Goal: Information Seeking & Learning: Learn about a topic

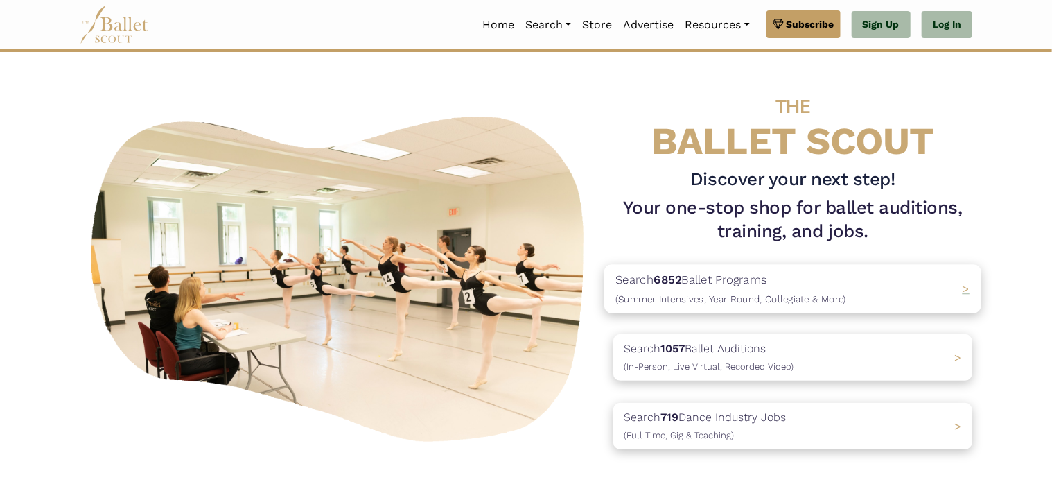
click at [680, 282] on b "6852" at bounding box center [668, 279] width 28 height 14
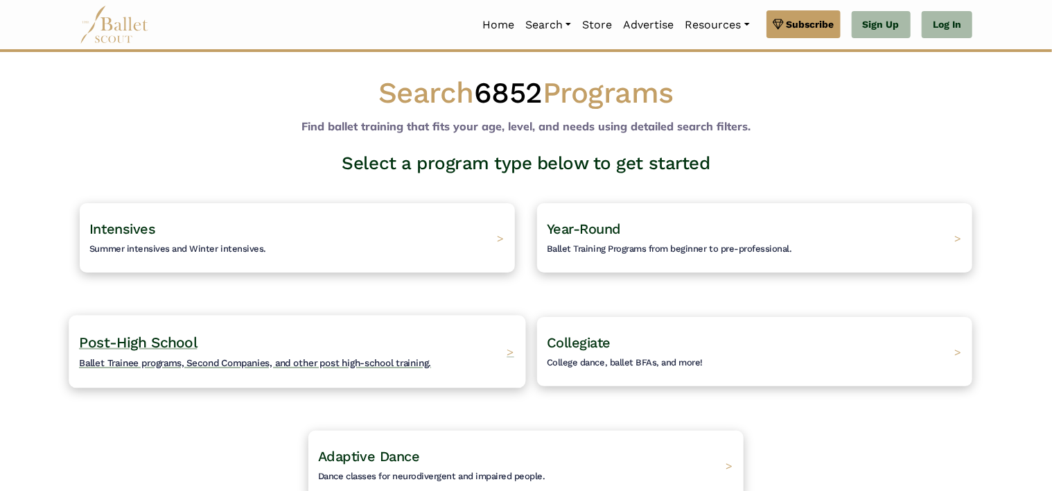
click at [361, 338] on h4 "Post-High School Ballet Trainee programs, Second Companies, and other post high…" at bounding box center [255, 352] width 352 height 38
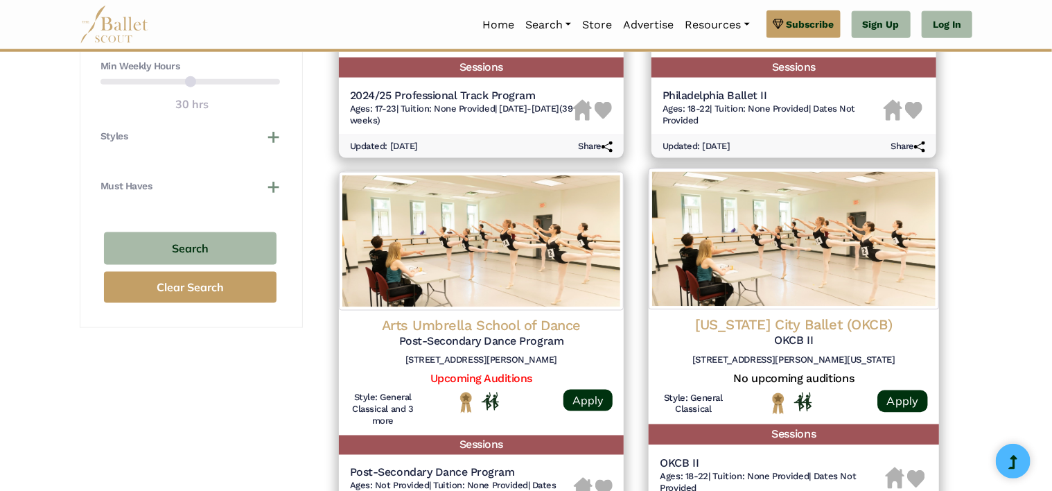
scroll to position [887, 0]
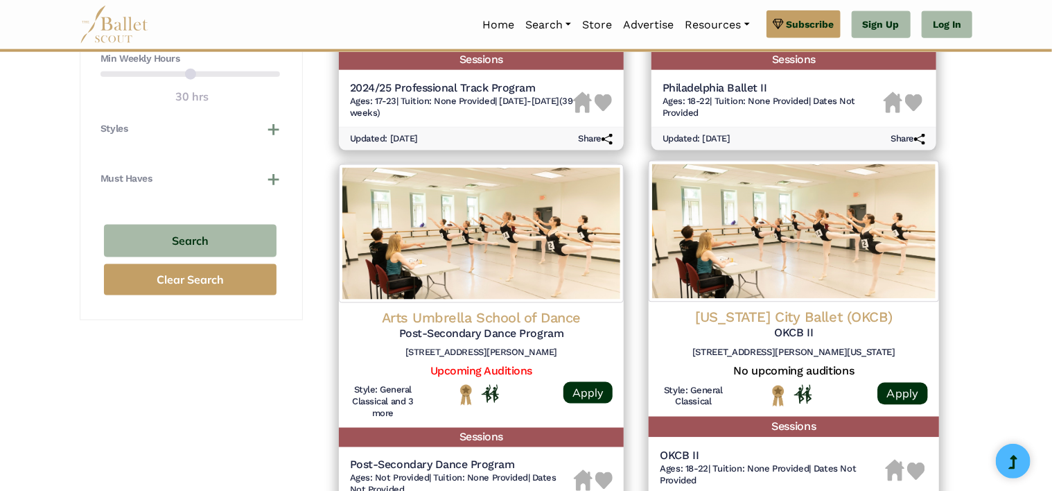
click at [761, 318] on h4 "Oklahoma City Ballet (OKCB)" at bounding box center [794, 317] width 268 height 19
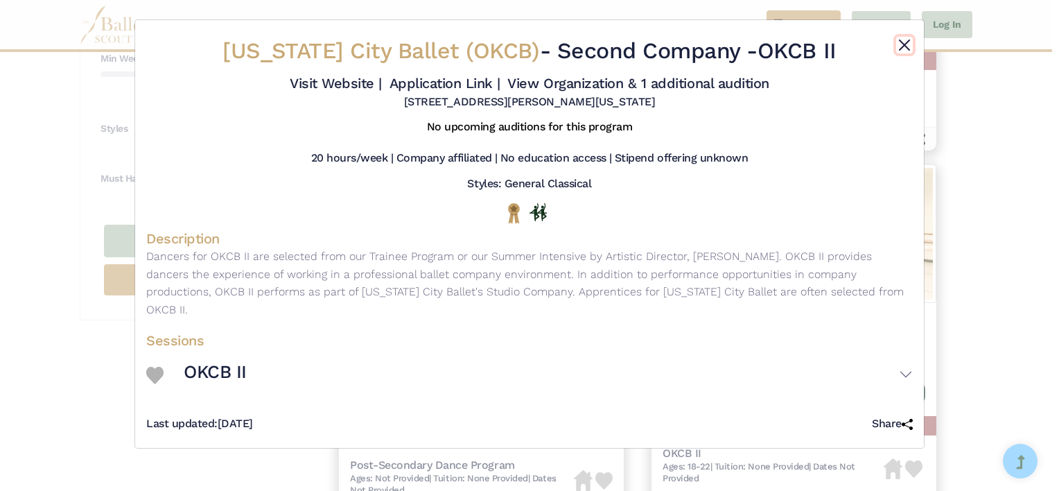
click at [910, 43] on button "Close" at bounding box center [904, 45] width 17 height 17
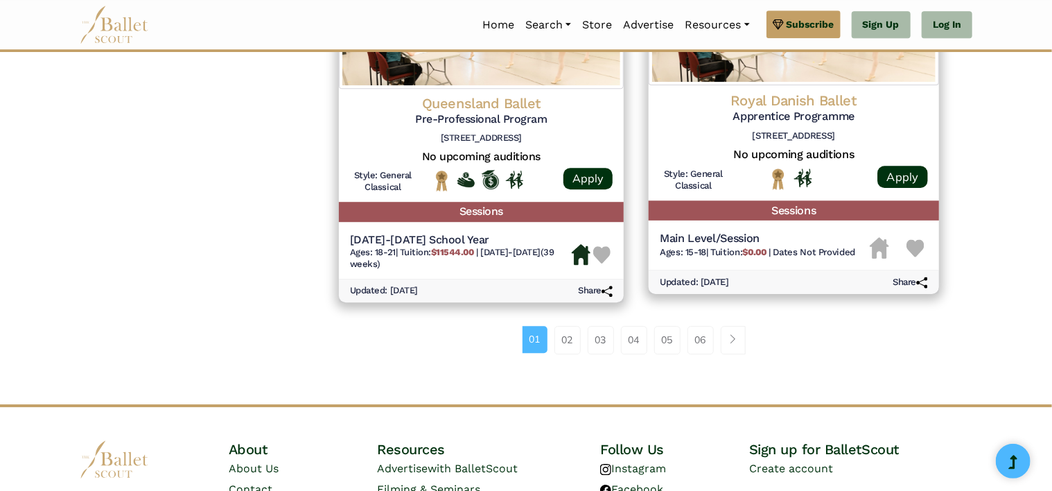
scroll to position [1855, 0]
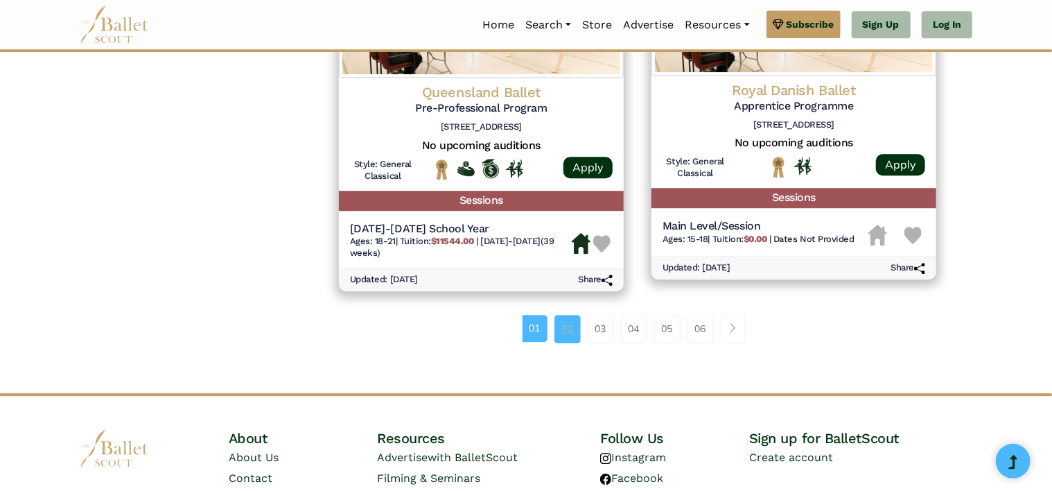
click at [565, 335] on link "02" at bounding box center [568, 329] width 26 height 28
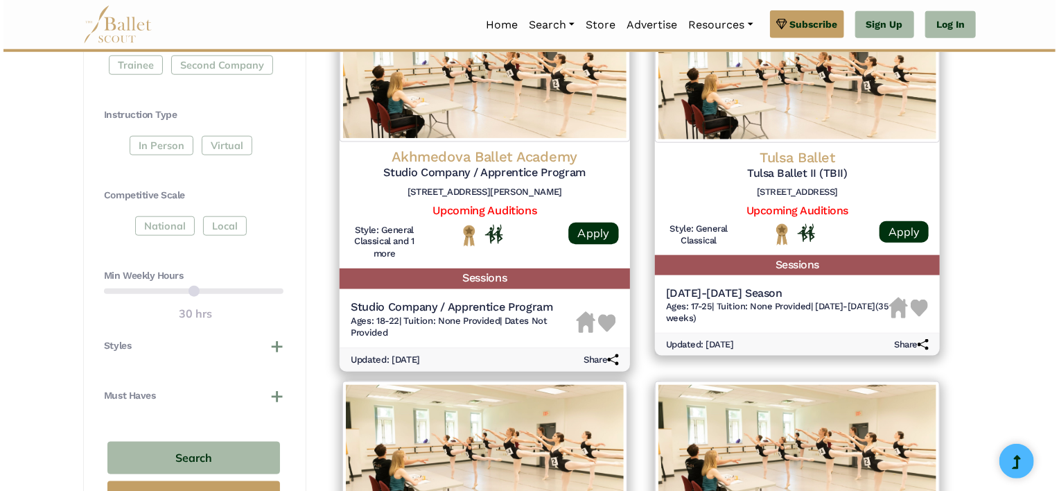
scroll to position [670, 0]
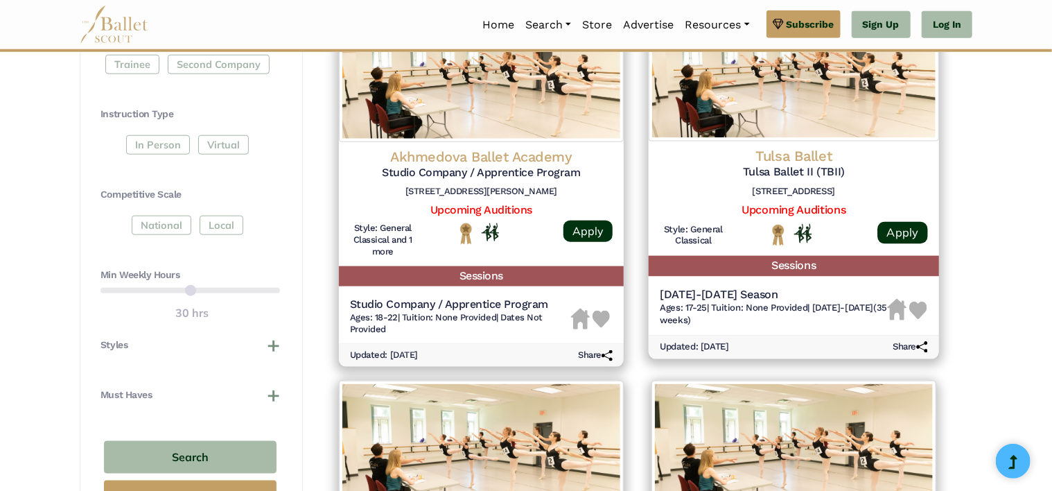
click at [821, 164] on h4 "Tulsa Ballet" at bounding box center [794, 156] width 268 height 19
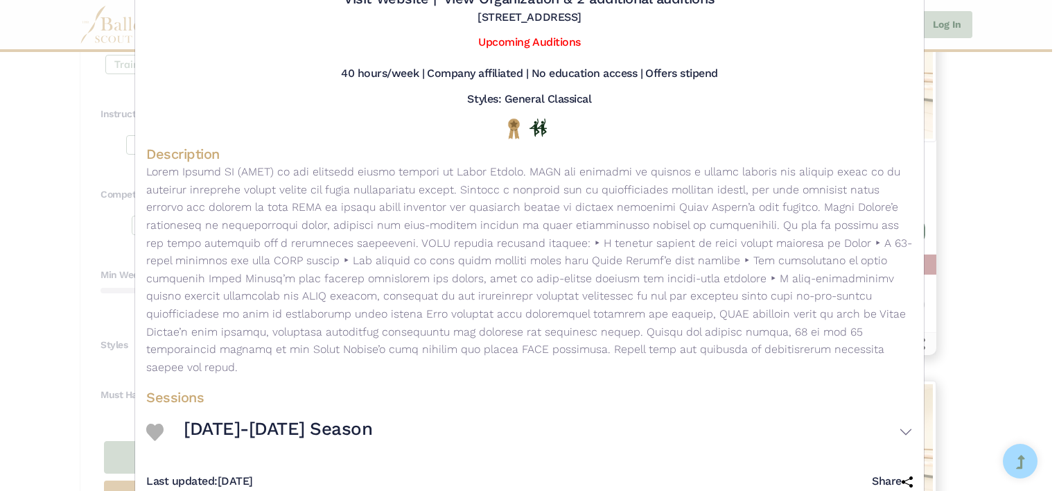
scroll to position [83, 0]
click at [768, 251] on p at bounding box center [529, 270] width 767 height 213
